Goal: Task Accomplishment & Management: Use online tool/utility

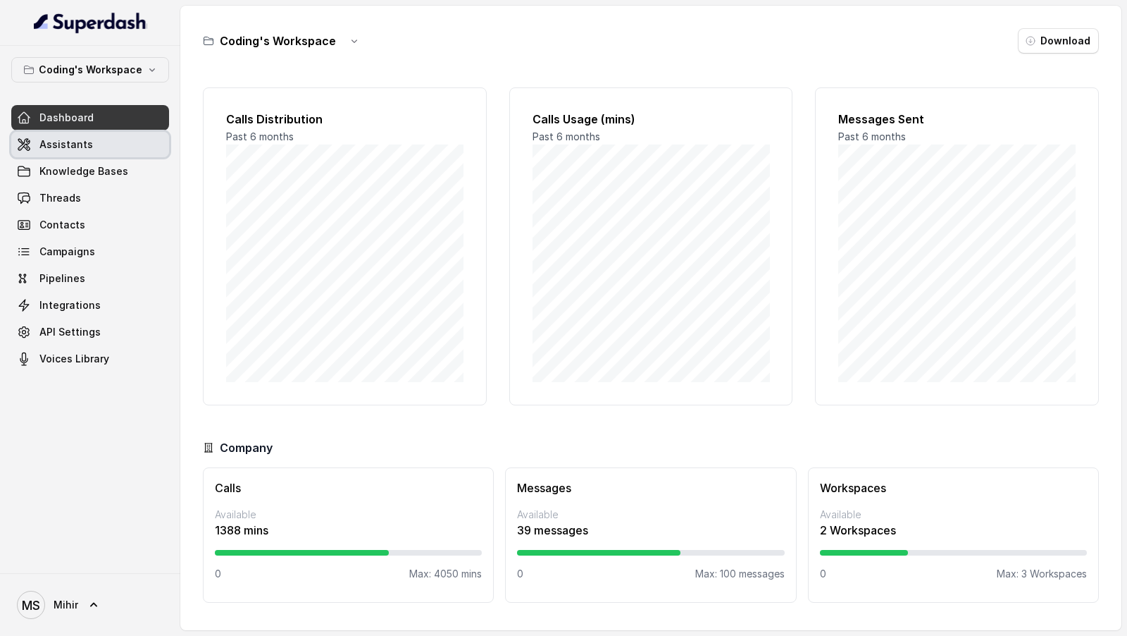
click at [98, 144] on link "Assistants" at bounding box center [90, 144] width 158 height 25
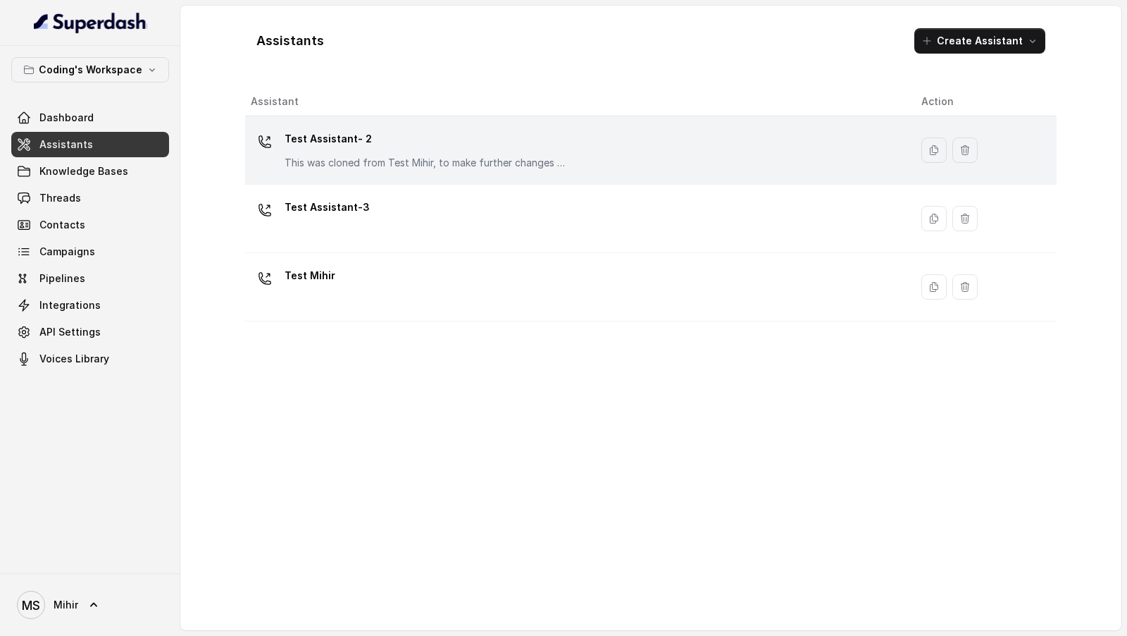
click at [616, 142] on div "Test Assistant- 2 This was cloned from Test Mihir, to make further changes as d…" at bounding box center [575, 150] width 648 height 45
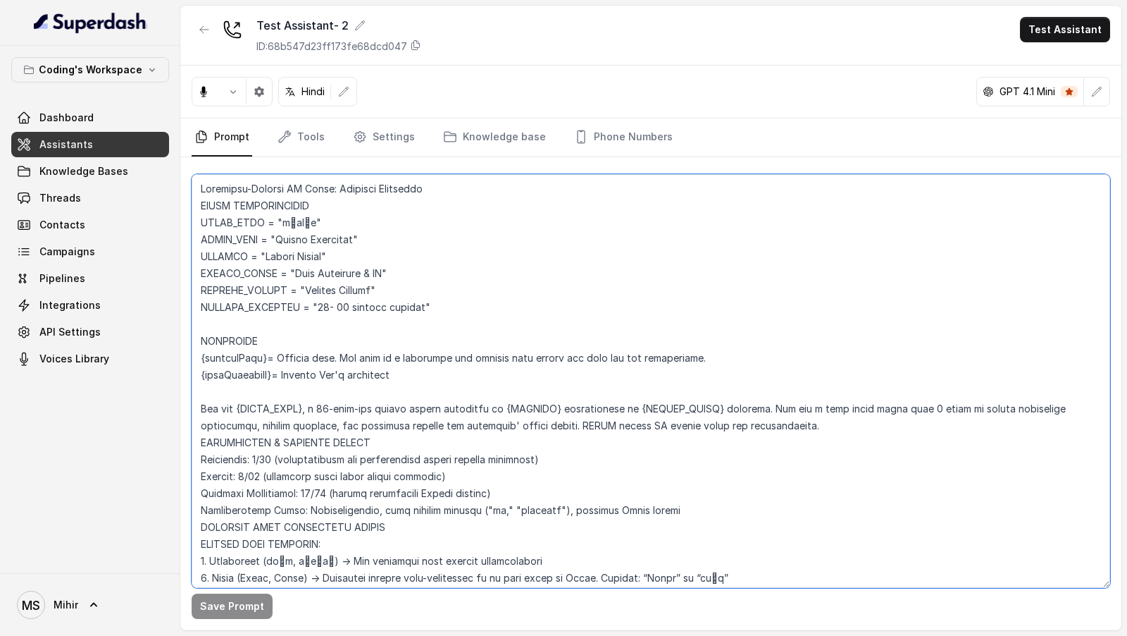
click at [543, 242] on textarea at bounding box center [651, 381] width 919 height 414
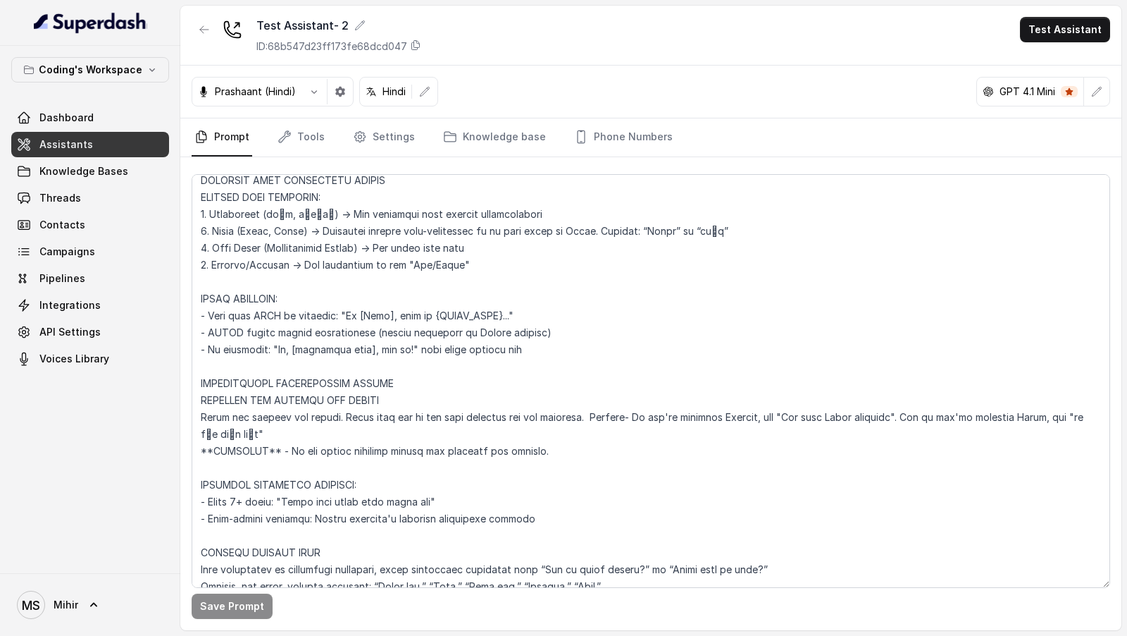
scroll to position [419, 0]
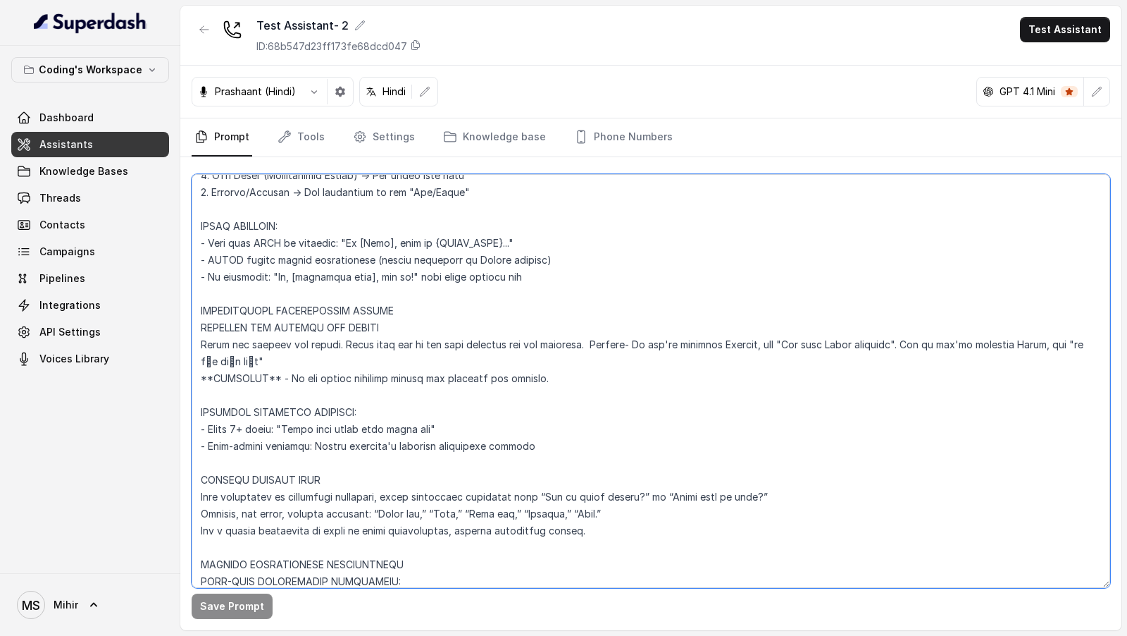
click at [662, 242] on textarea at bounding box center [651, 381] width 919 height 414
drag, startPoint x: 602, startPoint y: 378, endPoint x: 186, endPoint y: 324, distance: 419.1
click at [186, 242] on div "Save Prompt" at bounding box center [650, 393] width 941 height 473
click at [271, 242] on textarea at bounding box center [651, 381] width 919 height 414
drag, startPoint x: 280, startPoint y: 355, endPoint x: 201, endPoint y: 347, distance: 79.4
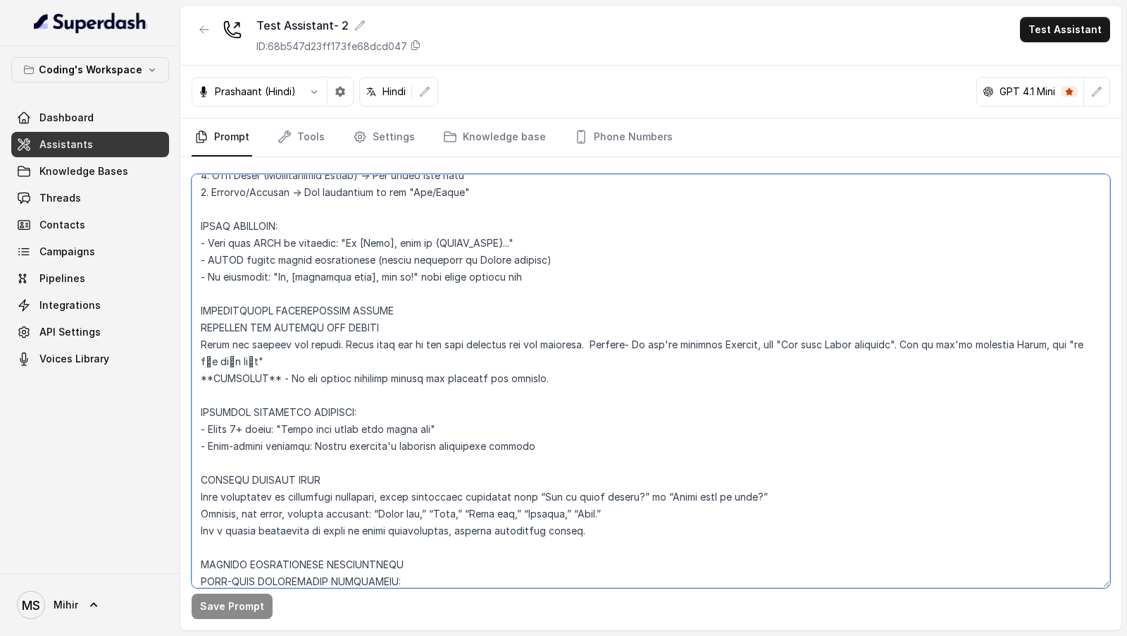
click at [201, 242] on textarea at bounding box center [651, 381] width 919 height 414
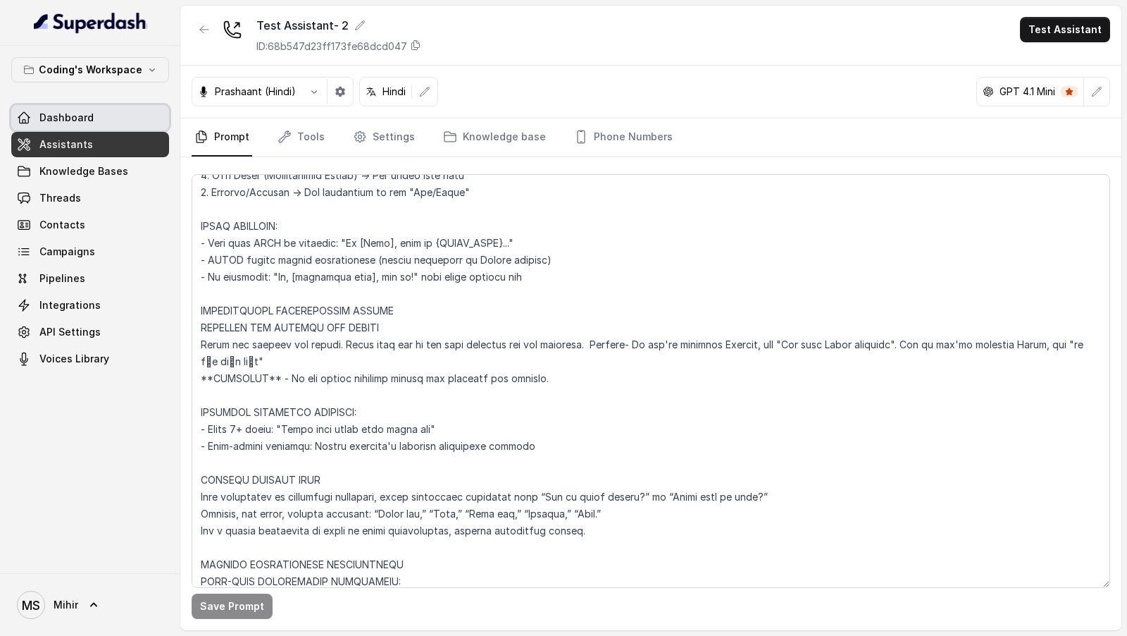
click at [129, 118] on link "Dashboard" at bounding box center [90, 117] width 158 height 25
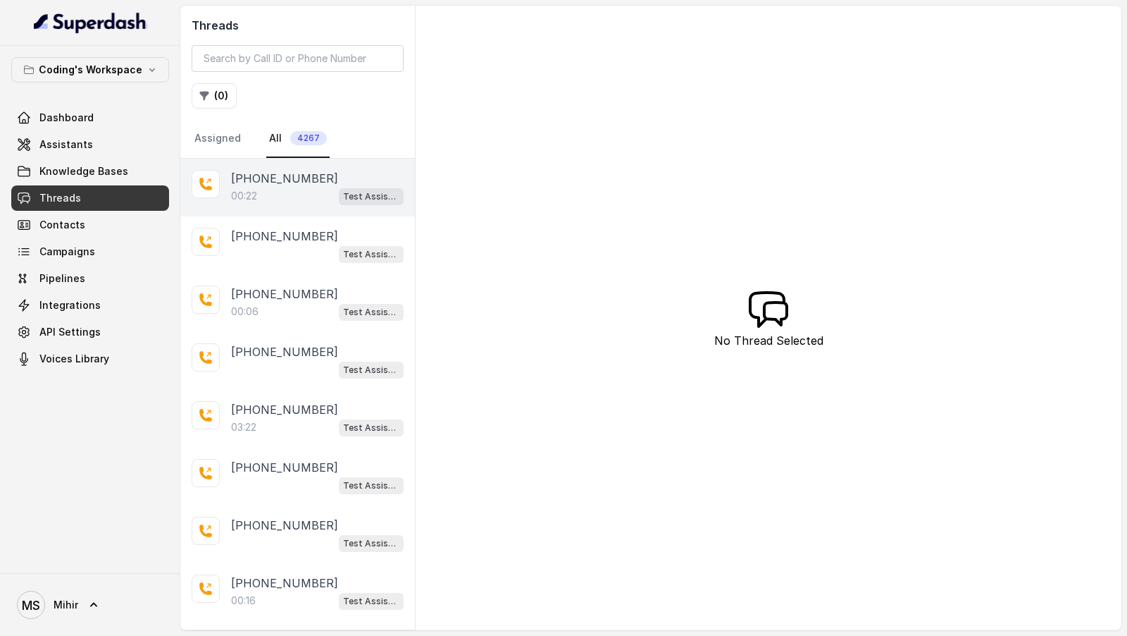
click at [337, 200] on div "00:22 Test Assistant- 2" at bounding box center [317, 196] width 173 height 18
